Goal: Task Accomplishment & Management: Complete application form

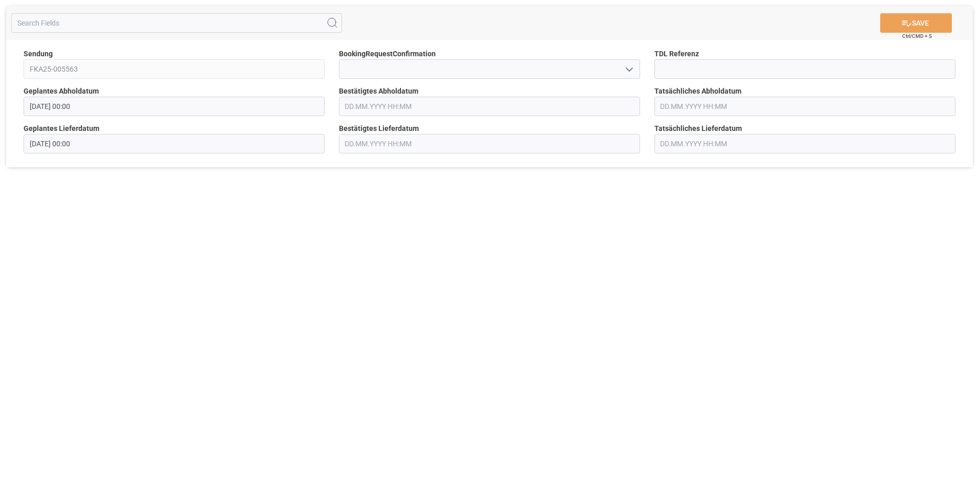
click at [622, 70] on button "open menu" at bounding box center [627, 69] width 15 height 16
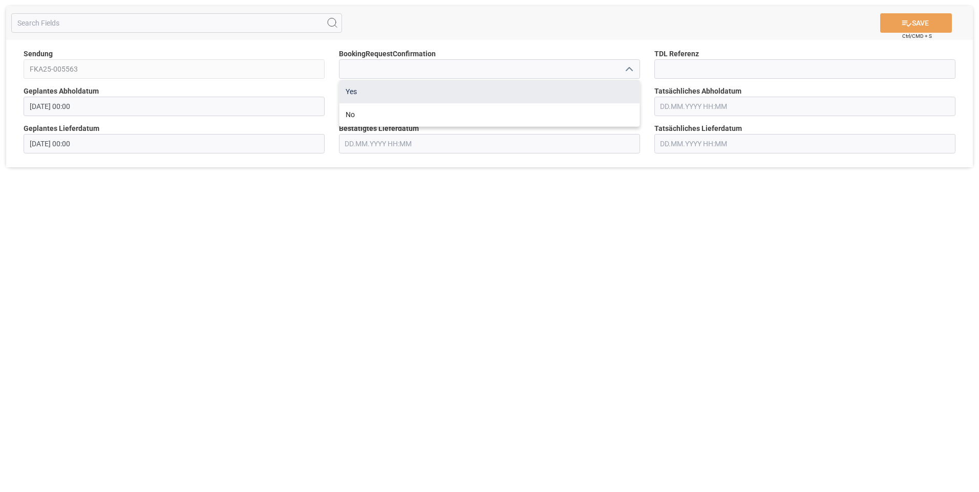
click at [621, 85] on div "Yes" at bounding box center [489, 91] width 300 height 23
type input "Yes"
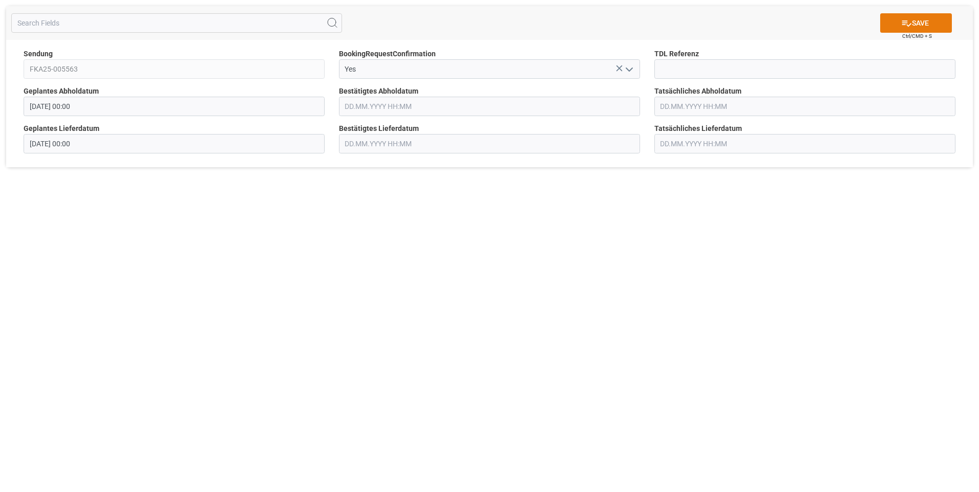
click at [911, 20] on button "SAVE" at bounding box center [916, 22] width 72 height 19
click at [630, 74] on icon "open menu" at bounding box center [629, 69] width 12 height 12
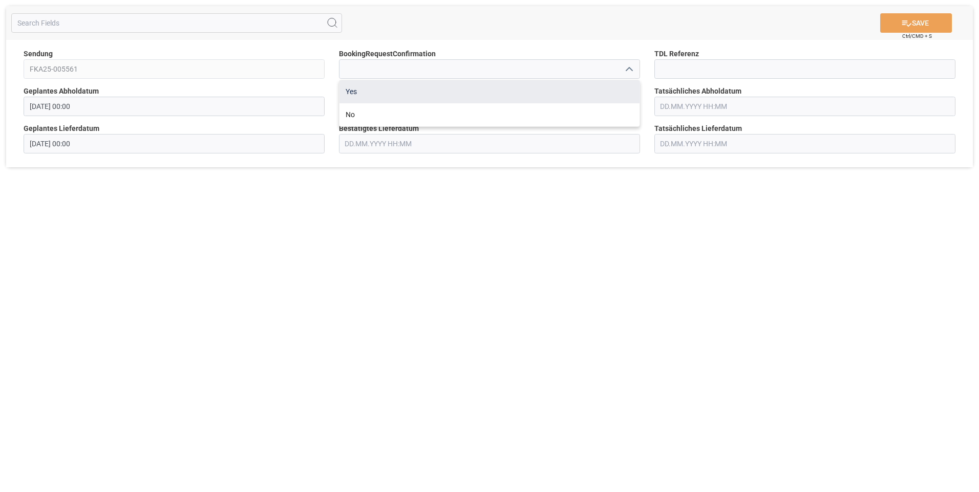
click at [607, 92] on div "Yes" at bounding box center [489, 91] width 300 height 23
type input "Yes"
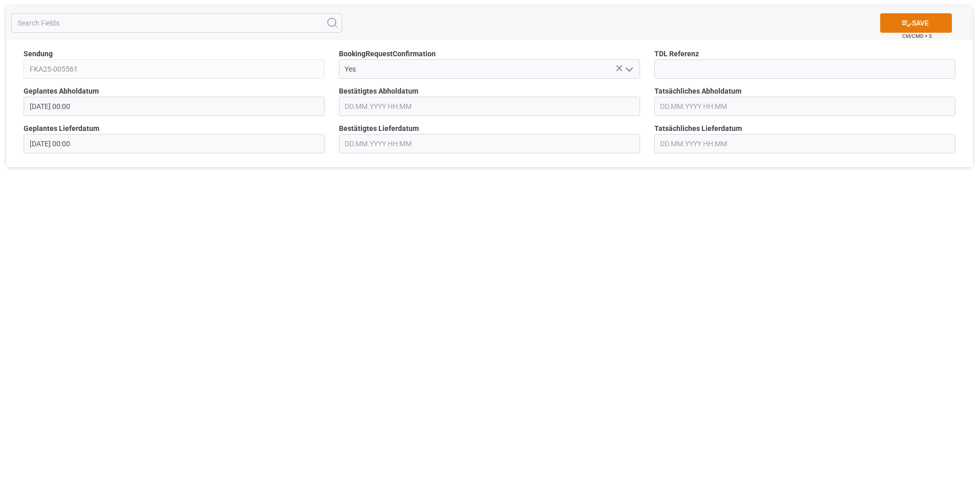
click at [940, 22] on button "SAVE" at bounding box center [916, 22] width 72 height 19
click at [627, 66] on icon "open menu" at bounding box center [629, 69] width 12 height 12
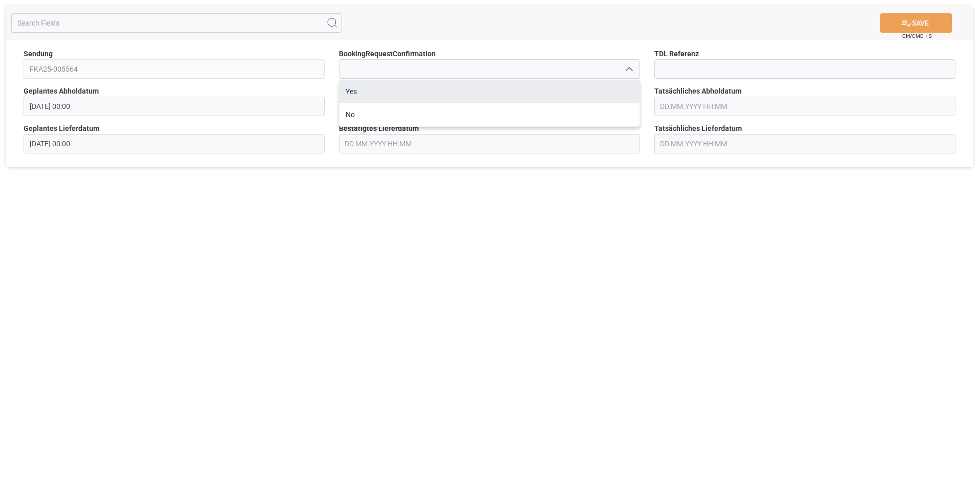
click at [616, 82] on div "Yes" at bounding box center [489, 91] width 300 height 23
type input "Yes"
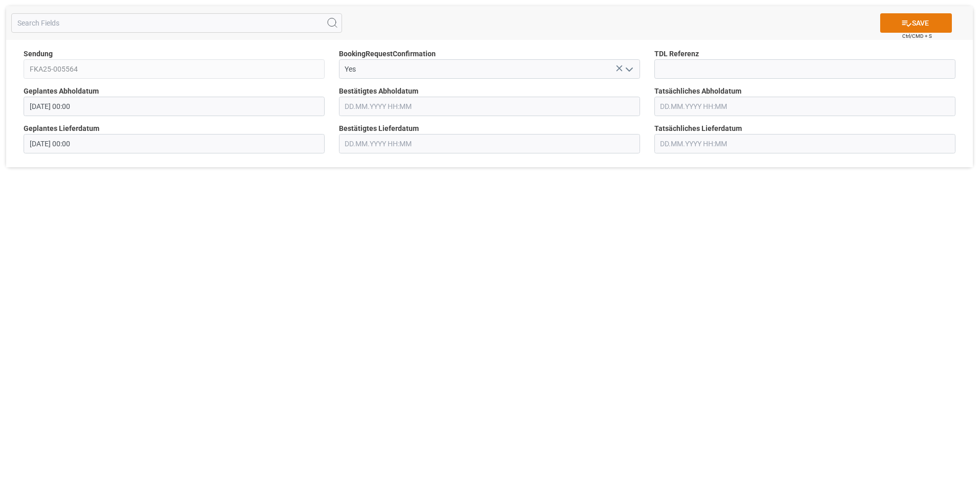
click at [892, 25] on button "SAVE" at bounding box center [916, 22] width 72 height 19
